Goal: Task Accomplishment & Management: Use online tool/utility

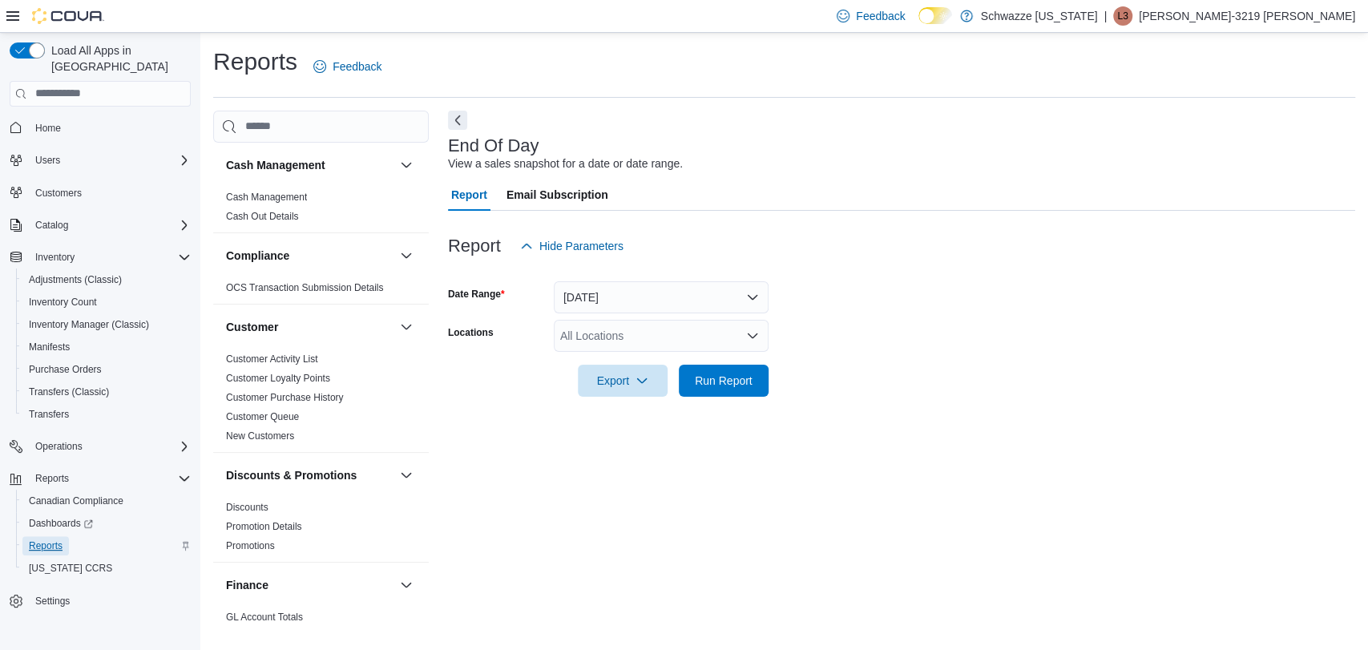
click at [40, 539] on span "Reports" at bounding box center [46, 545] width 34 height 13
click at [596, 333] on div "All Locations" at bounding box center [661, 336] width 215 height 32
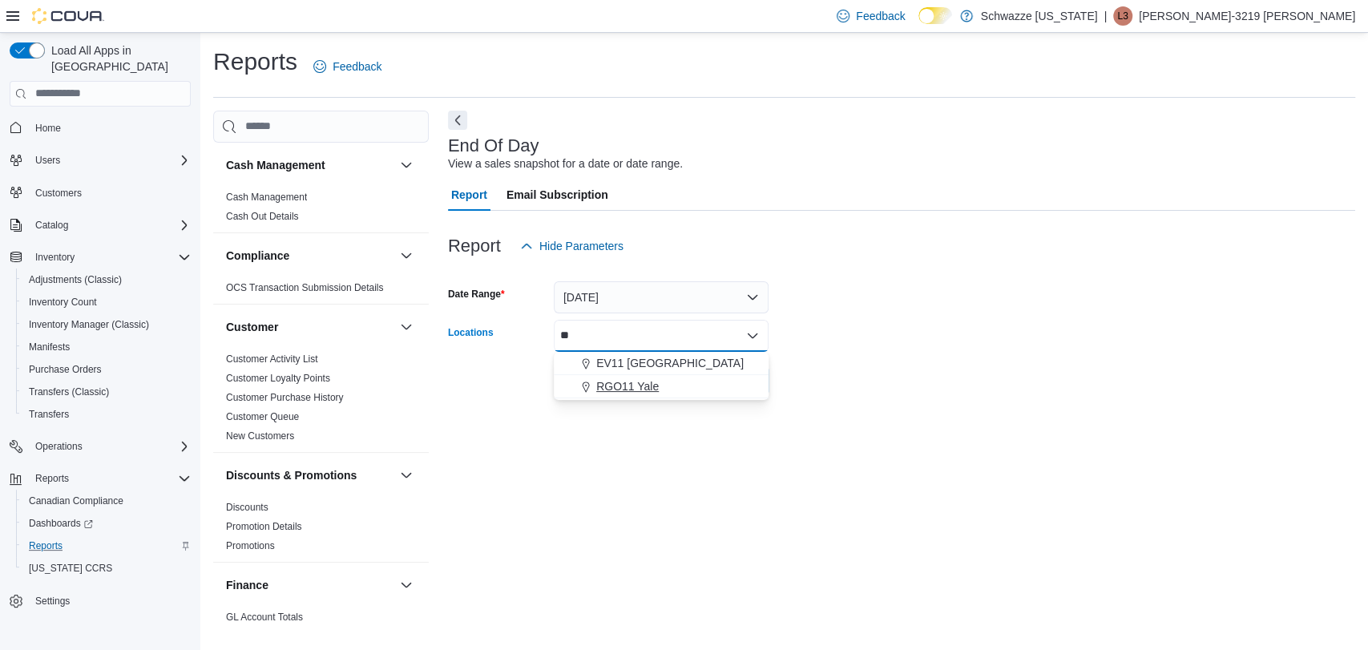
type input "**"
click at [615, 393] on span "RGO11 Yale" at bounding box center [627, 386] width 63 height 16
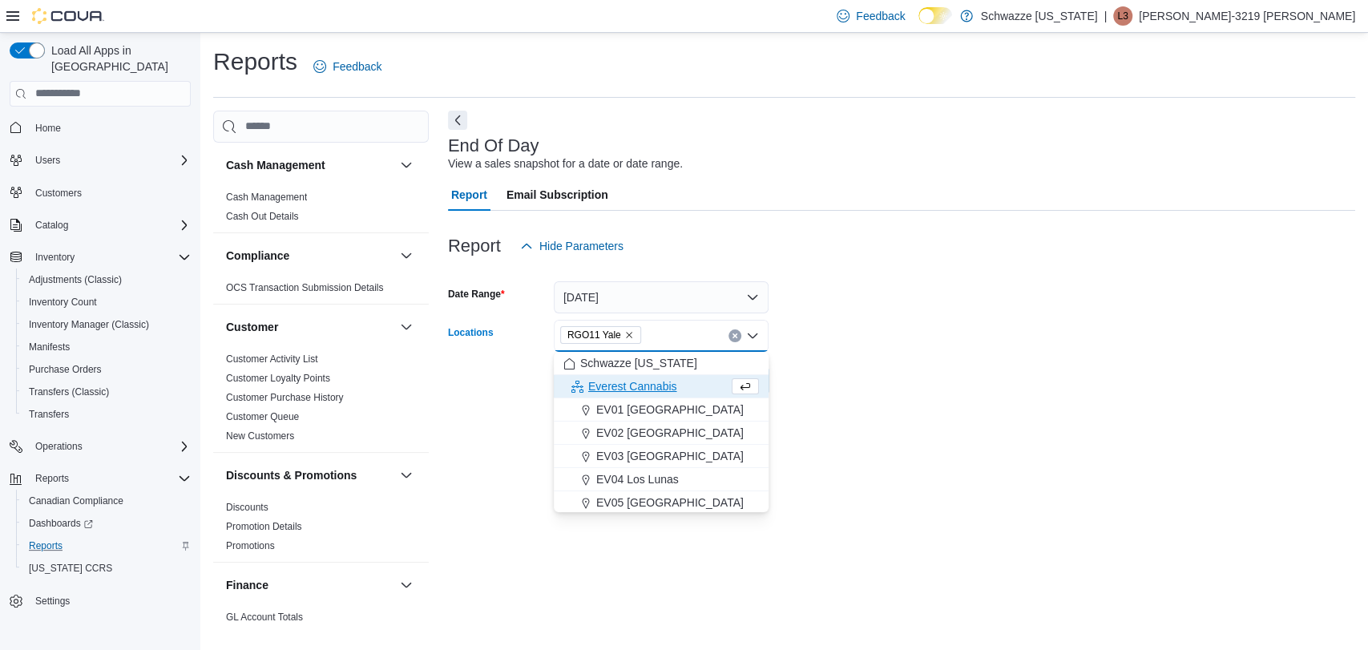
click at [891, 302] on form "Date Range [DATE] Locations RGO11 [GEOGRAPHIC_DATA] Combo box. Selected. RGO11 …" at bounding box center [901, 329] width 907 height 135
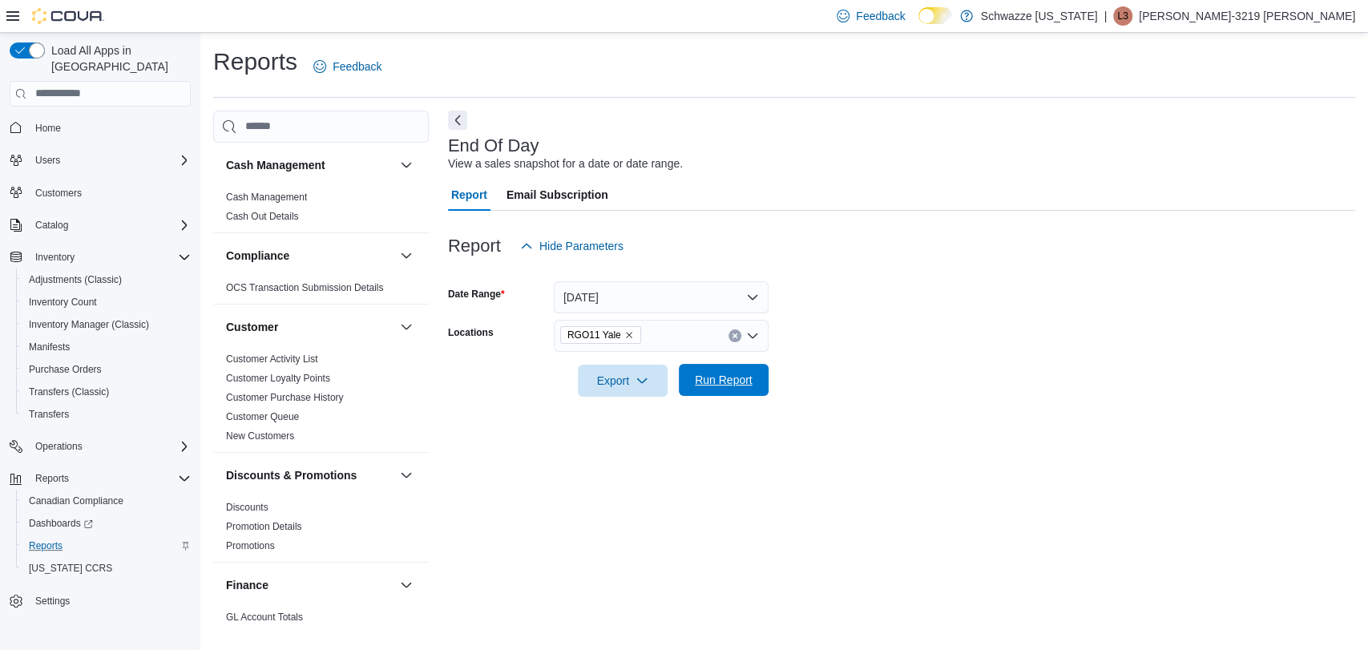
click at [708, 393] on span "Run Report" at bounding box center [723, 380] width 71 height 32
